Goal: Transaction & Acquisition: Subscribe to service/newsletter

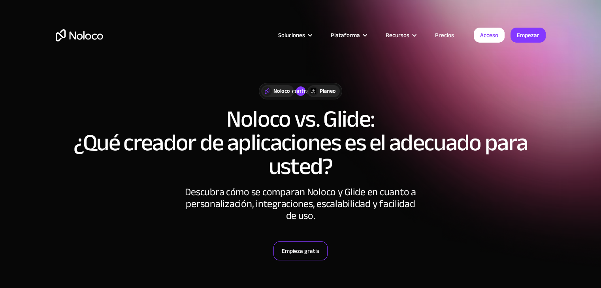
click at [287, 248] on font "Empieza gratis" at bounding box center [301, 251] width 38 height 11
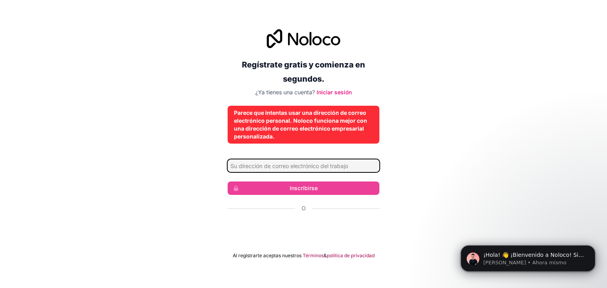
click at [323, 166] on input "Dirección de correo electrónico" at bounding box center [304, 166] width 152 height 13
click at [307, 170] on input "Dirección de correo electrónico" at bounding box center [304, 166] width 152 height 13
type input "amagatdes"
